Goal: Check status: Check status

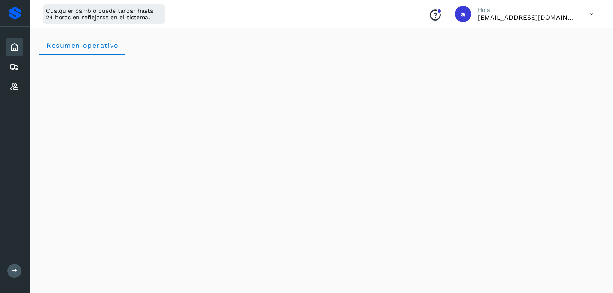
scroll to position [964, 0]
click at [8, 62] on div "Embarques" at bounding box center [14, 67] width 17 height 18
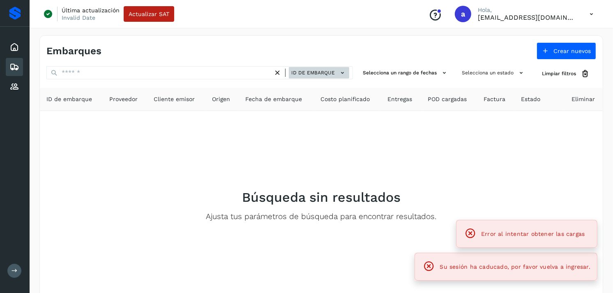
click at [316, 74] on span "ID de embarque" at bounding box center [314, 72] width 44 height 7
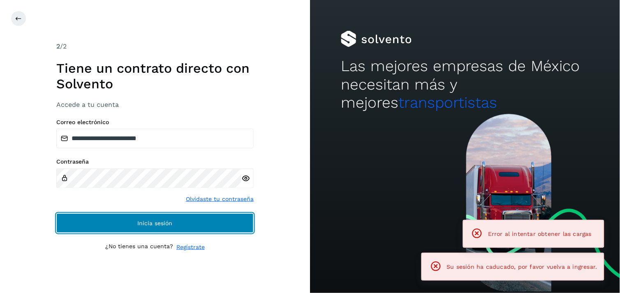
click at [165, 219] on button "Inicia sesión" at bounding box center [154, 223] width 197 height 20
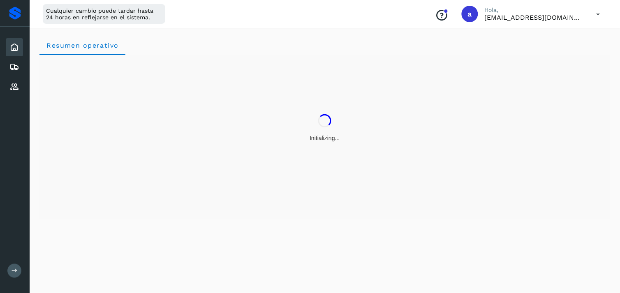
click at [2, 67] on div "Inicio Embarques Proveedores" at bounding box center [15, 67] width 30 height 81
click at [9, 67] on div "Embarques" at bounding box center [14, 67] width 17 height 18
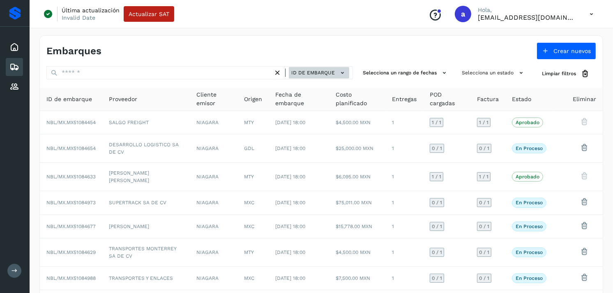
click at [338, 71] on button "ID de embarque" at bounding box center [319, 73] width 60 height 12
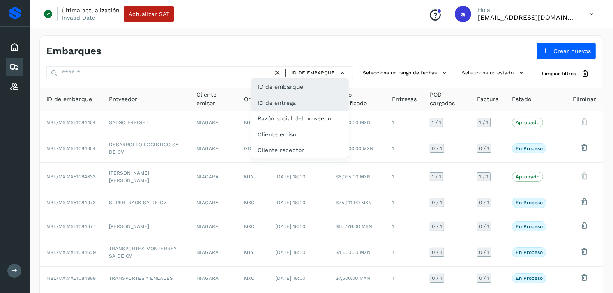
click at [322, 98] on div "ID de entrega" at bounding box center [300, 103] width 98 height 16
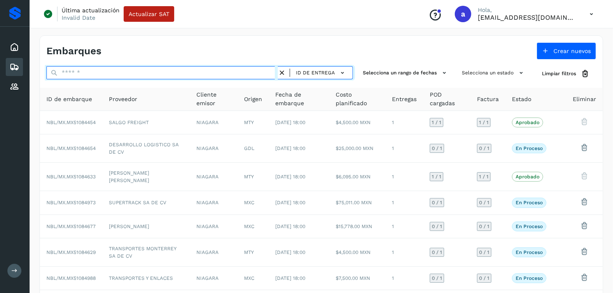
click at [212, 73] on input "text" at bounding box center [161, 72] width 231 height 13
paste input "**********"
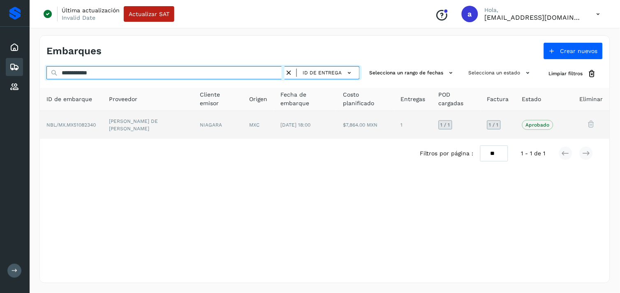
type input "**********"
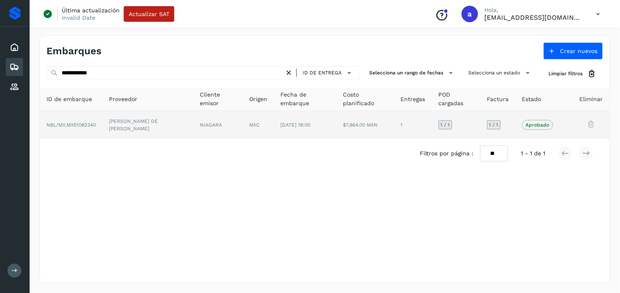
click at [167, 121] on td "[PERSON_NAME] DE [PERSON_NAME]" at bounding box center [147, 125] width 91 height 28
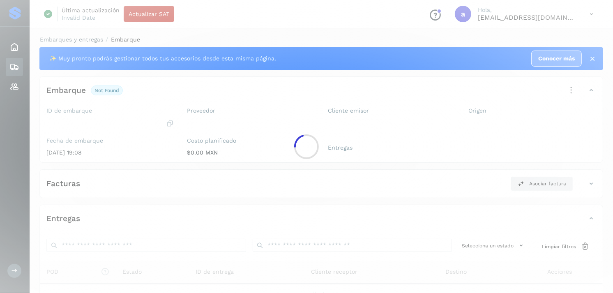
click at [167, 121] on div at bounding box center [306, 146] width 613 height 293
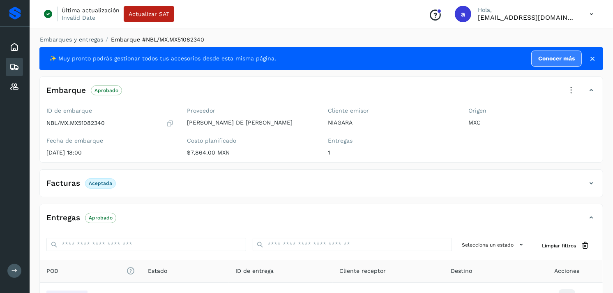
scroll to position [100, 0]
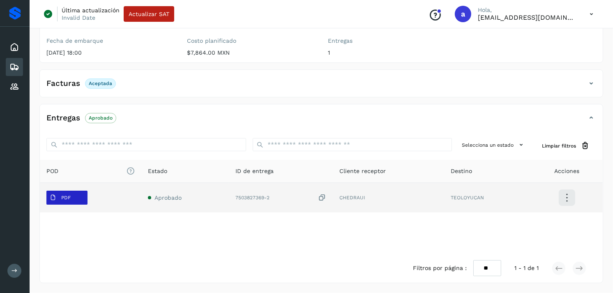
click at [73, 196] on span "PDF" at bounding box center [60, 197] width 28 height 13
